Goal: Task Accomplishment & Management: Manage account settings

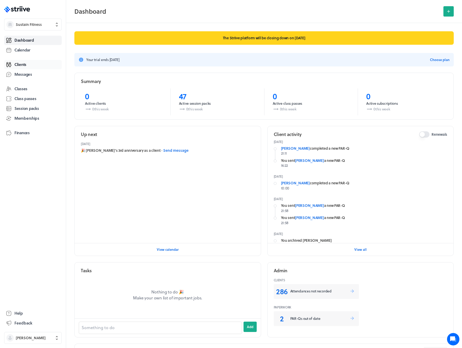
click at [23, 63] on span "Clients" at bounding box center [20, 64] width 12 height 5
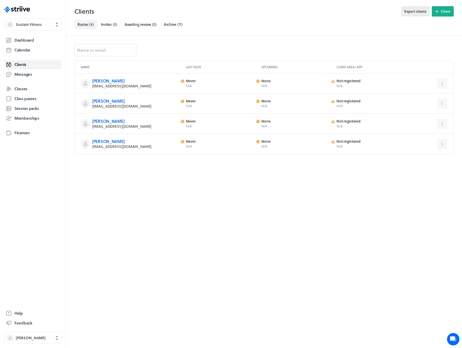
click at [417, 9] on span "Export clients" at bounding box center [415, 11] width 22 height 5
click at [178, 23] on span "( 71 )" at bounding box center [179, 24] width 5 height 6
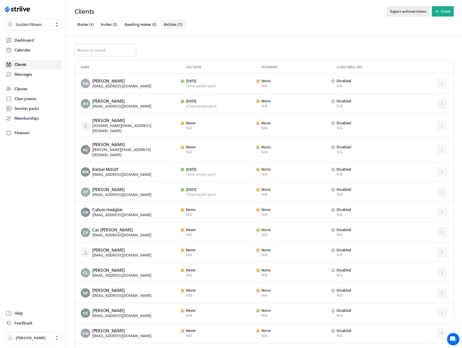
click at [410, 12] on span "Export archived clients" at bounding box center [408, 11] width 36 height 5
click at [83, 25] on span "Roster" at bounding box center [82, 24] width 11 height 6
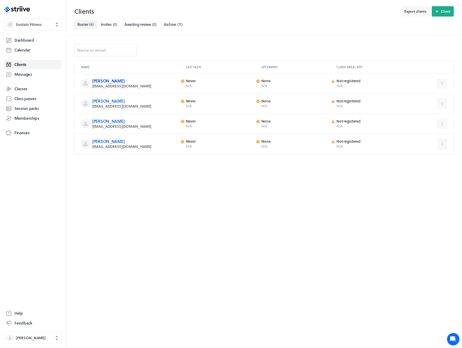
click at [111, 79] on link "[PERSON_NAME]" at bounding box center [108, 81] width 32 height 6
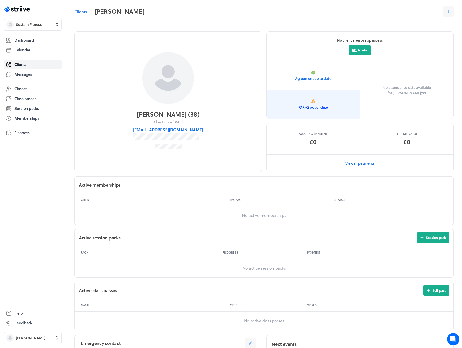
click at [318, 99] on link "PAR-Q out of date" at bounding box center [312, 104] width 93 height 28
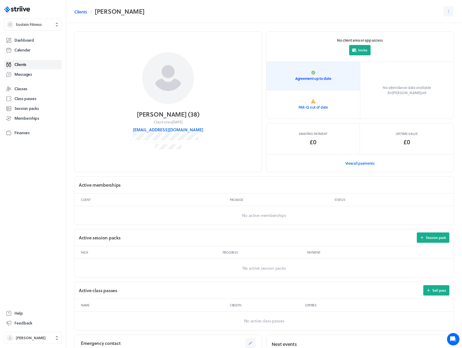
click at [317, 76] on link "Agreement up to date" at bounding box center [312, 76] width 93 height 28
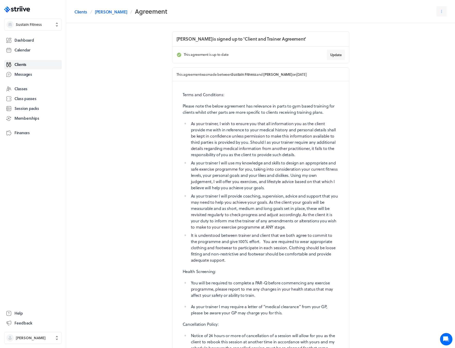
click at [245, 113] on p "Please note the below agreement has relevance in parts to gym based training fo…" at bounding box center [261, 109] width 156 height 12
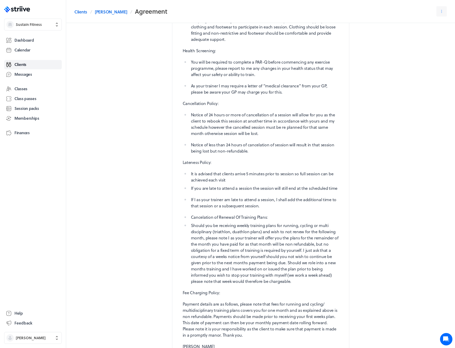
scroll to position [242, 0]
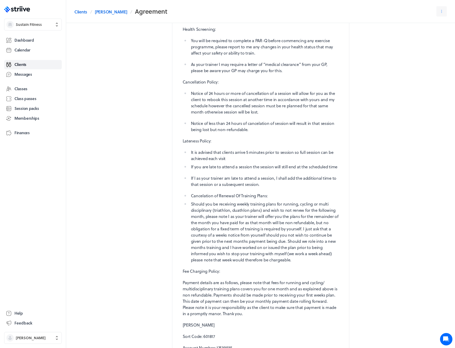
drag, startPoint x: 187, startPoint y: 275, endPoint x: 160, endPoint y: 275, distance: 26.6
drag, startPoint x: 160, startPoint y: 276, endPoint x: 186, endPoint y: 274, distance: 25.9
copy p "[PERSON_NAME]"
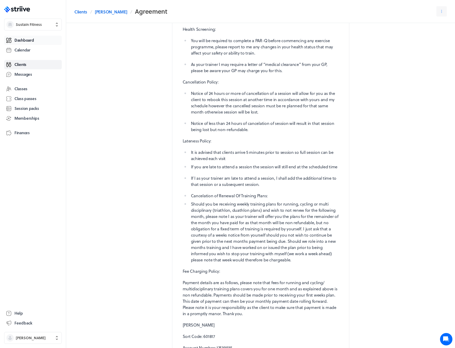
click at [26, 39] on span "Dashboard" at bounding box center [23, 39] width 19 height 5
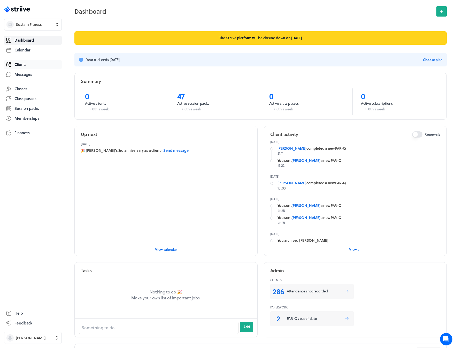
click at [23, 63] on span "Clients" at bounding box center [20, 64] width 12 height 5
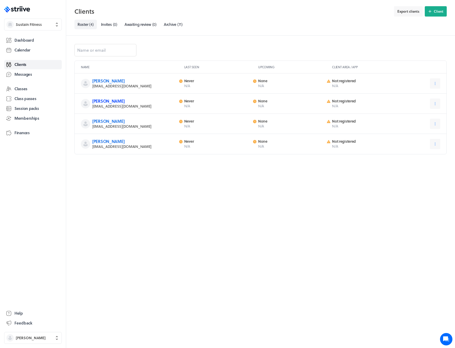
click at [103, 100] on link "[PERSON_NAME]" at bounding box center [108, 101] width 32 height 6
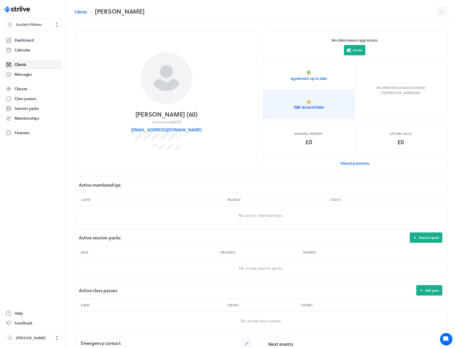
click at [310, 105] on p "PAR-Q out of date" at bounding box center [308, 107] width 29 height 5
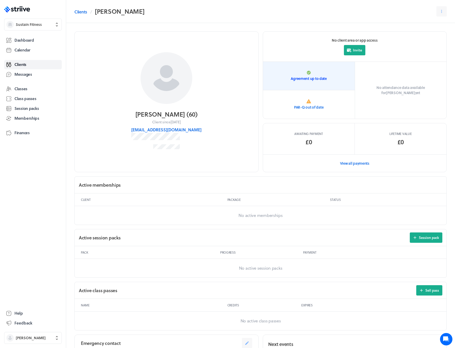
click at [313, 75] on link "Agreement up to date" at bounding box center [309, 76] width 92 height 28
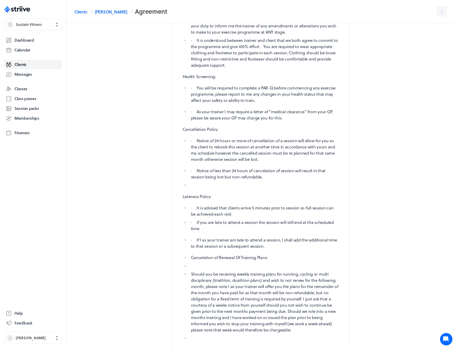
scroll to position [299, 0]
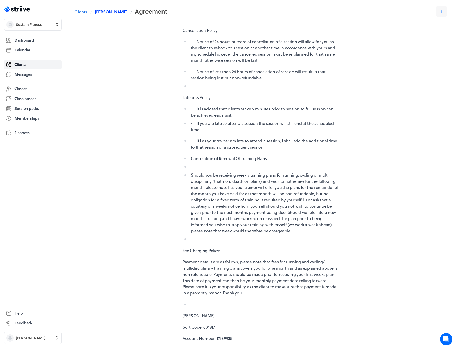
click at [109, 13] on link "[PERSON_NAME]" at bounding box center [111, 12] width 32 height 6
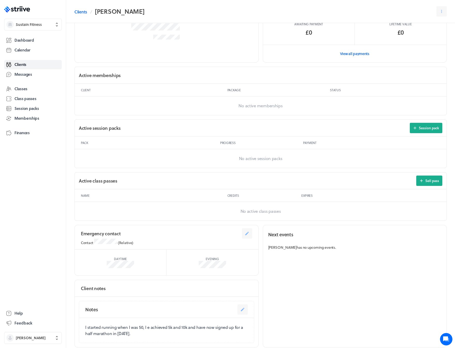
scroll to position [133, 0]
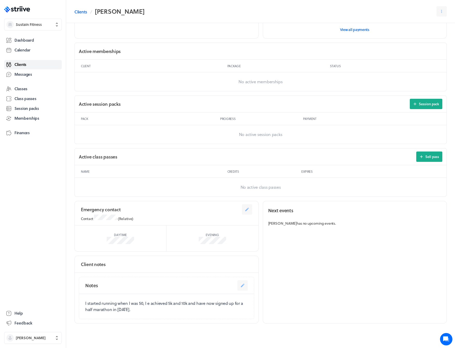
click at [26, 65] on span "Clients" at bounding box center [20, 64] width 12 height 5
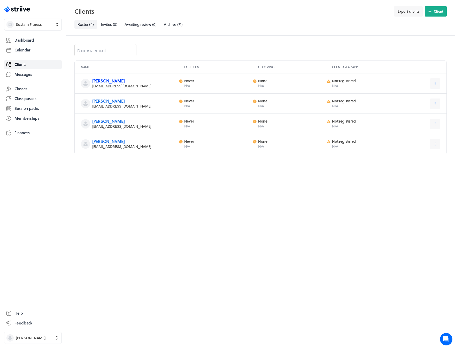
click at [107, 78] on link "[PERSON_NAME]" at bounding box center [108, 81] width 32 height 6
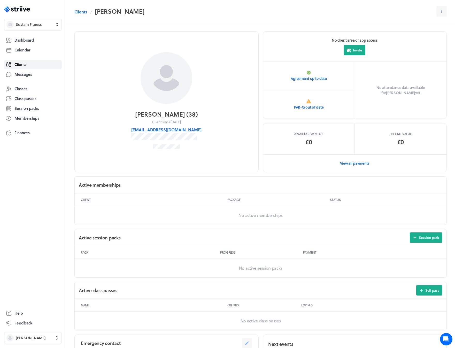
click at [18, 65] on span "Clients" at bounding box center [20, 64] width 12 height 5
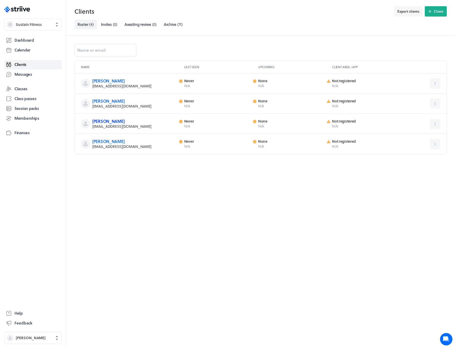
click at [108, 122] on link "[PERSON_NAME]" at bounding box center [108, 121] width 32 height 6
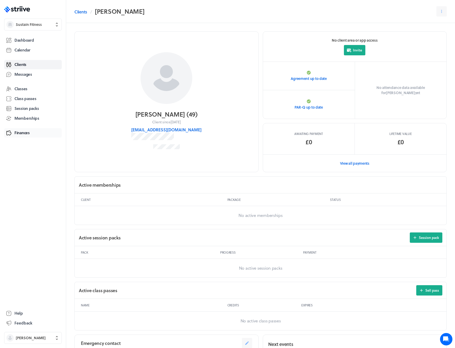
click at [20, 133] on span "Finances" at bounding box center [21, 132] width 15 height 5
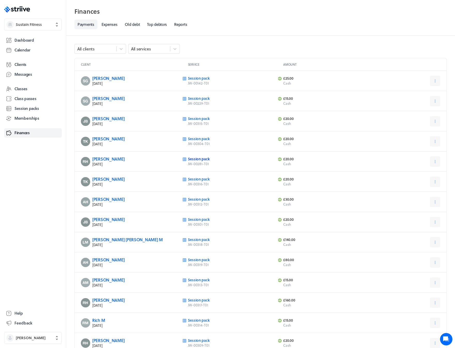
scroll to position [66, 0]
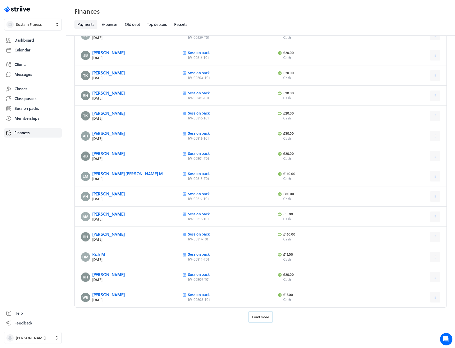
click at [258, 317] on span "Load more" at bounding box center [260, 316] width 17 height 5
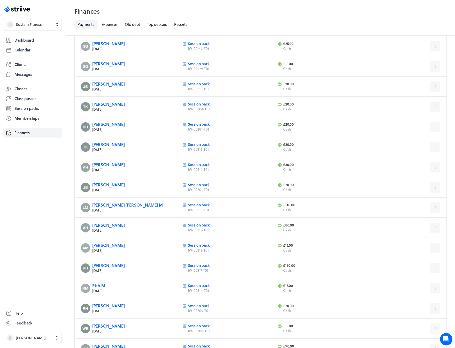
scroll to position [0, 0]
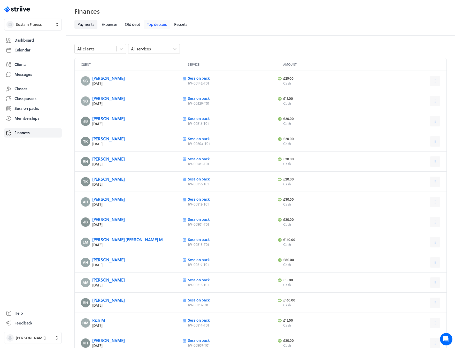
click at [158, 26] on link "Top debtors" at bounding box center [157, 25] width 26 height 10
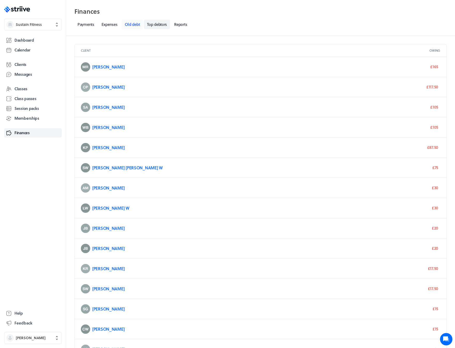
click at [135, 23] on link "Old debt" at bounding box center [132, 25] width 21 height 10
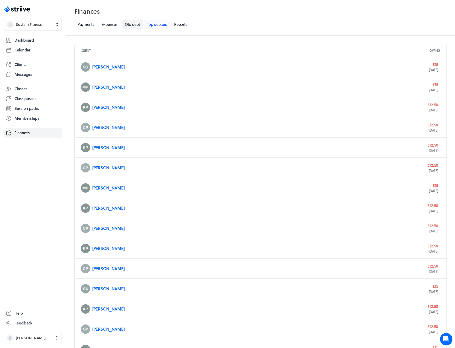
click at [156, 24] on link "Top debtors" at bounding box center [157, 25] width 26 height 10
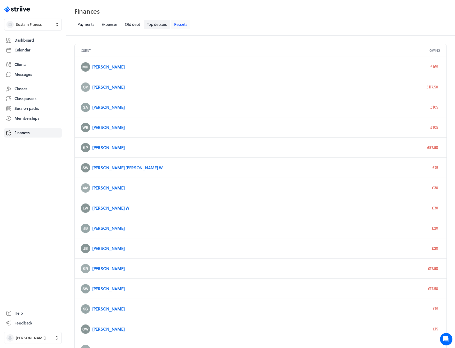
click at [188, 25] on link "Reports" at bounding box center [180, 25] width 19 height 10
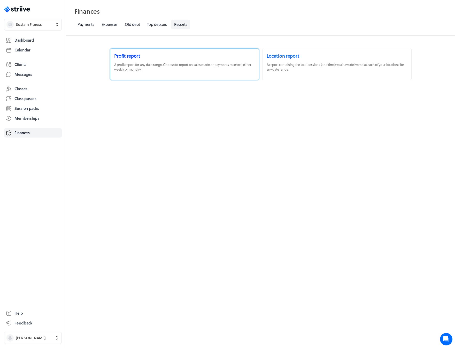
click at [177, 64] on link at bounding box center [184, 64] width 149 height 32
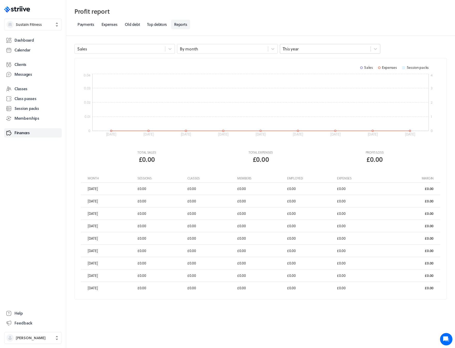
click at [311, 49] on div "This year" at bounding box center [325, 48] width 90 height 7
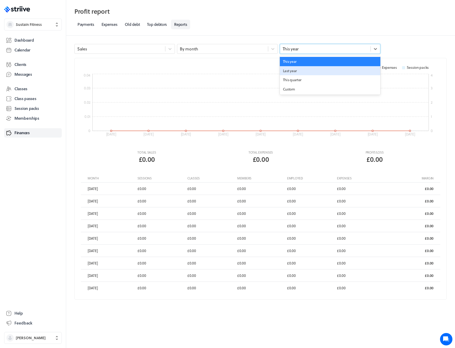
click at [301, 75] on div "Last year" at bounding box center [330, 70] width 100 height 9
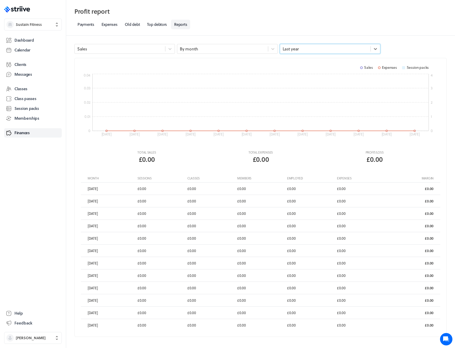
click at [292, 48] on div "Last year" at bounding box center [290, 49] width 16 height 6
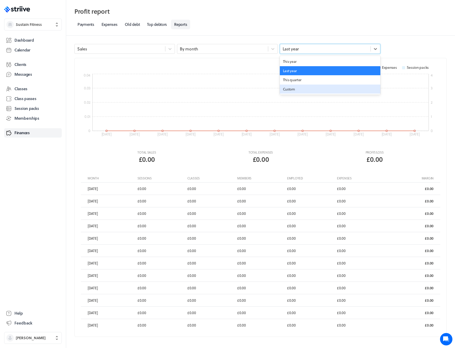
click at [293, 85] on div "Custom" at bounding box center [330, 88] width 100 height 9
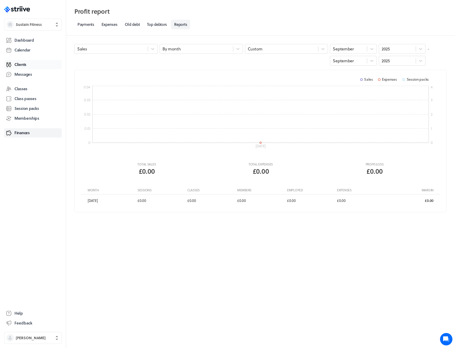
click at [27, 61] on link "Clients" at bounding box center [33, 64] width 58 height 9
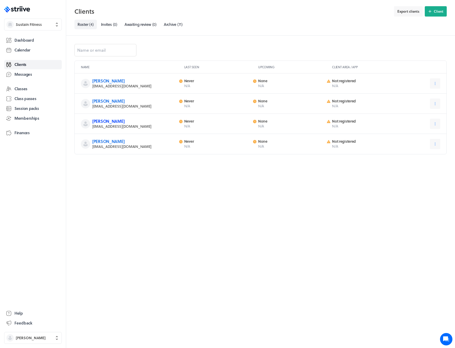
click at [110, 122] on link "[PERSON_NAME]" at bounding box center [108, 121] width 32 height 6
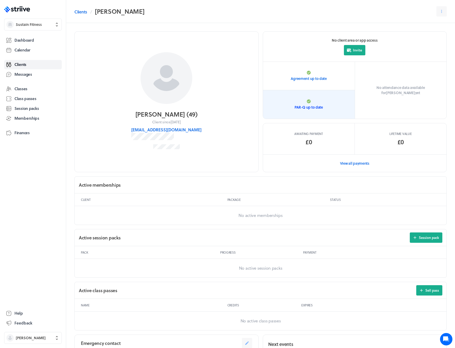
click at [308, 101] on icon at bounding box center [309, 101] width 4 height 4
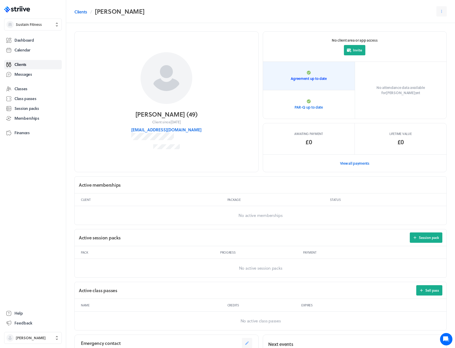
click at [319, 69] on link "Agreement up to date" at bounding box center [309, 76] width 92 height 28
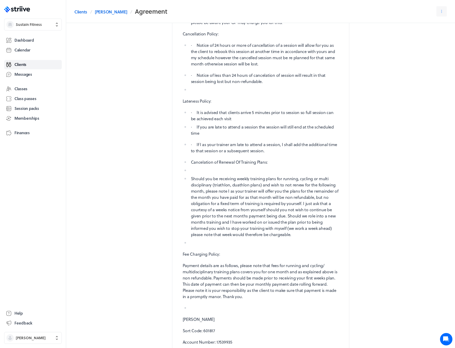
scroll to position [299, 0]
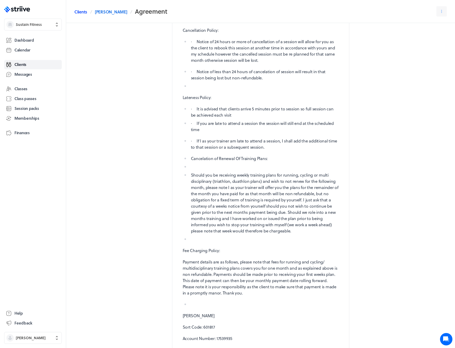
click at [81, 12] on link "Clients" at bounding box center [80, 12] width 13 height 6
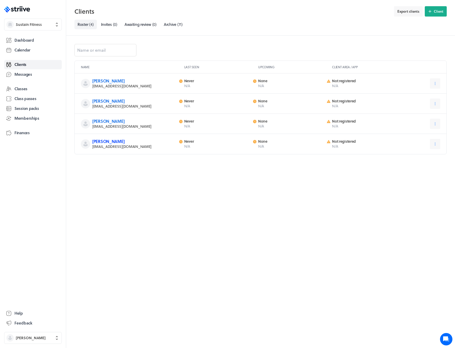
click at [110, 142] on link "[PERSON_NAME]" at bounding box center [108, 141] width 32 height 6
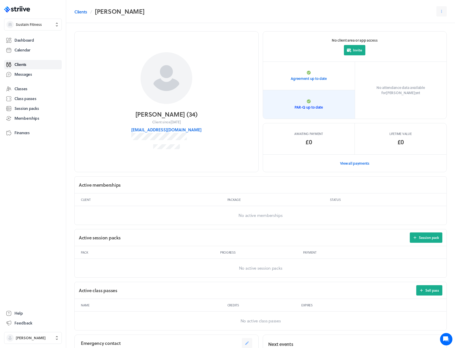
click at [311, 106] on p "PAR-Q up to date" at bounding box center [308, 107] width 28 height 5
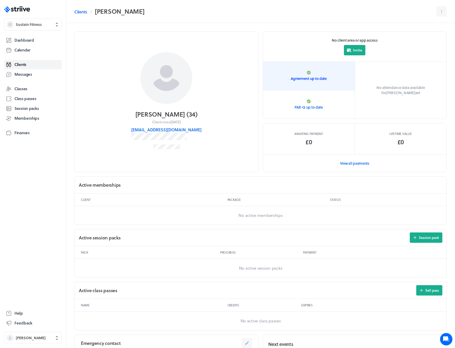
click at [309, 74] on icon at bounding box center [309, 73] width 4 height 4
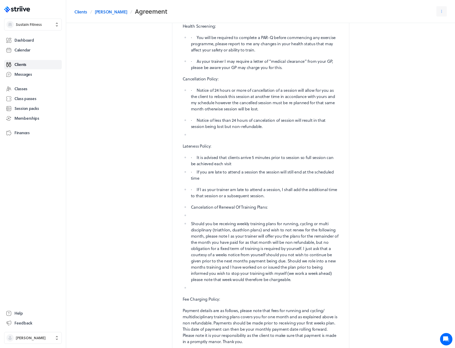
scroll to position [299, 0]
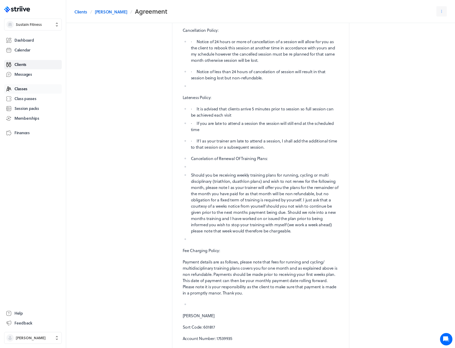
click at [21, 90] on span "Classes" at bounding box center [20, 88] width 13 height 5
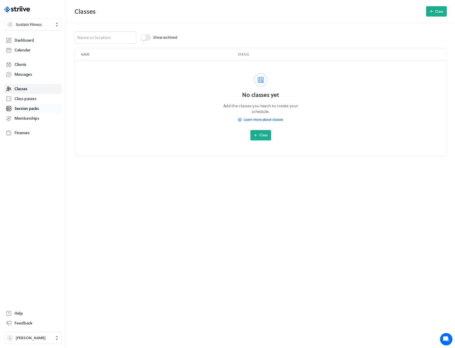
click at [28, 109] on span "Session packs" at bounding box center [26, 108] width 24 height 5
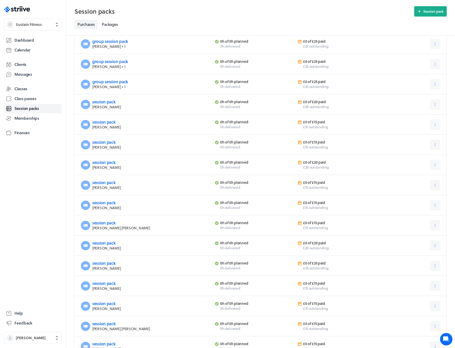
scroll to position [169, 0]
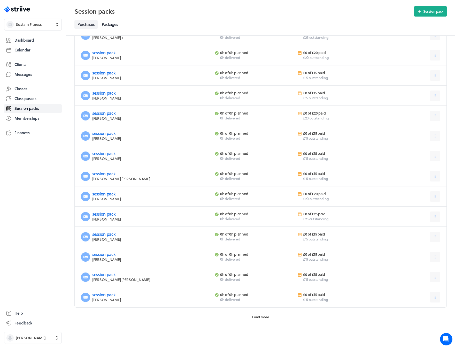
click at [258, 322] on div "All packs All clients Show completed Pack Progress Payment group session pack […" at bounding box center [260, 107] width 389 height 481
click at [263, 316] on span "Load more" at bounding box center [260, 316] width 17 height 5
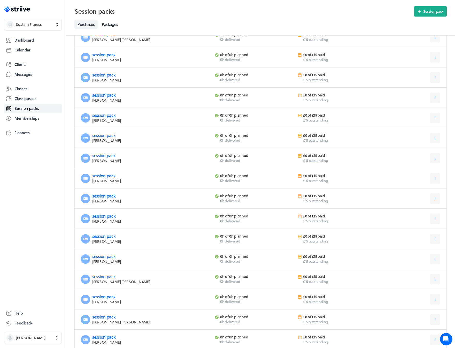
scroll to position [572, 0]
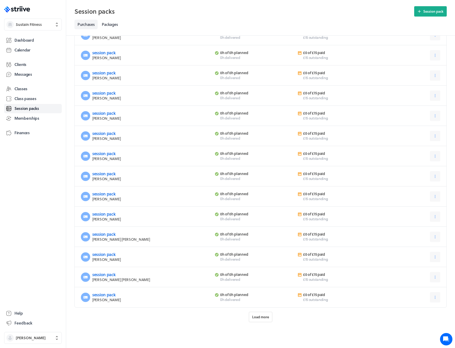
click at [266, 318] on span "Load more" at bounding box center [260, 316] width 17 height 5
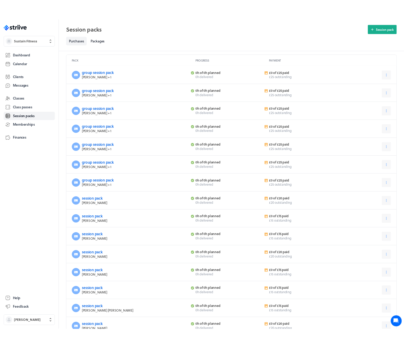
scroll to position [0, 0]
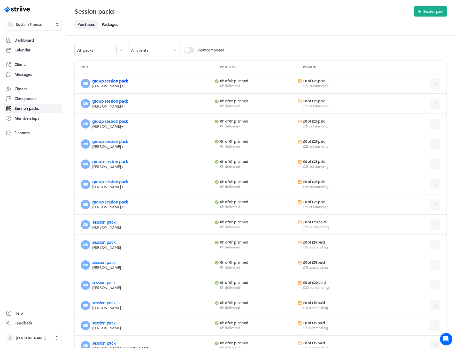
click at [124, 79] on link "group session pack" at bounding box center [110, 81] width 36 height 6
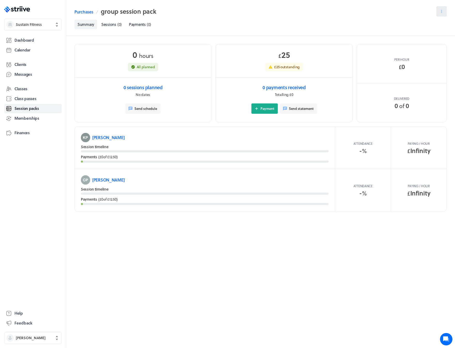
click at [441, 11] on icon at bounding box center [441, 11] width 1 height 3
click at [431, 21] on button "Edit" at bounding box center [426, 24] width 37 height 9
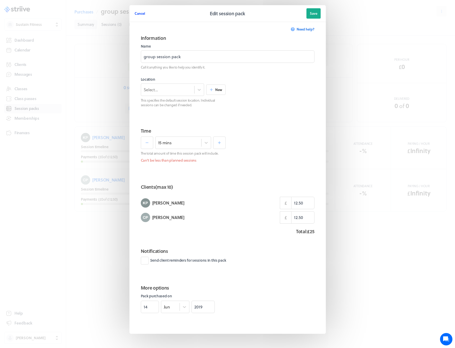
click at [141, 12] on span "Cancel" at bounding box center [140, 13] width 11 height 5
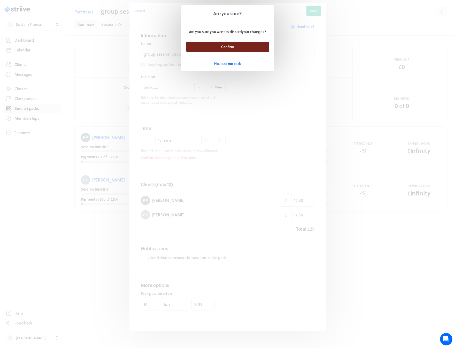
click at [222, 46] on span "Confirm" at bounding box center [227, 46] width 13 height 5
